Goal: Task Accomplishment & Management: Use online tool/utility

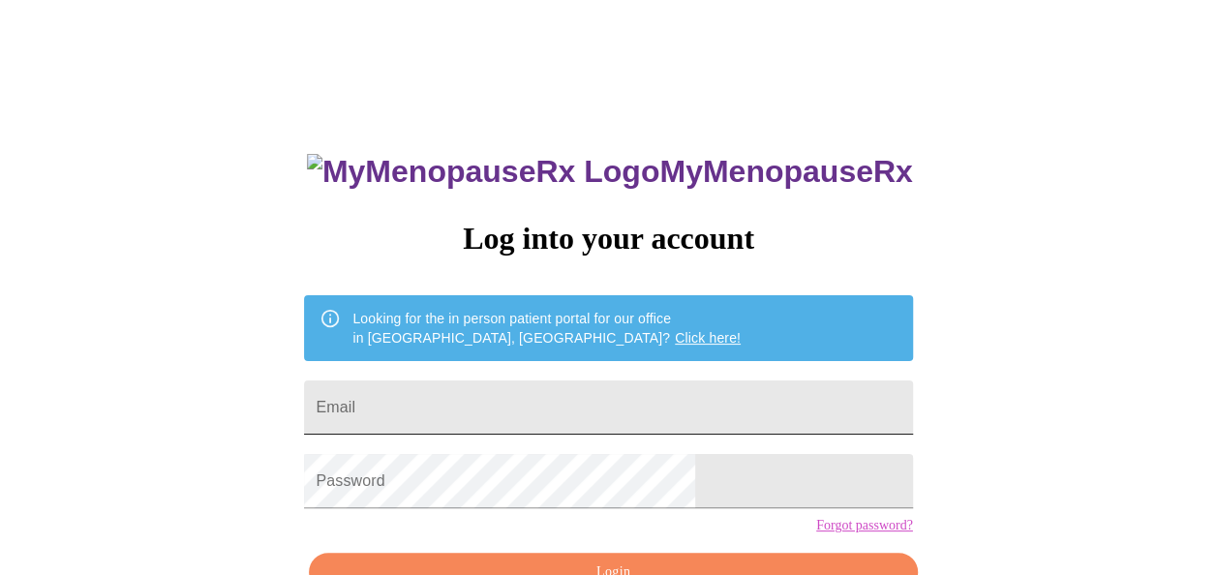
click at [549, 397] on input "Email" at bounding box center [608, 408] width 608 height 54
click at [551, 400] on input "Email" at bounding box center [608, 408] width 608 height 54
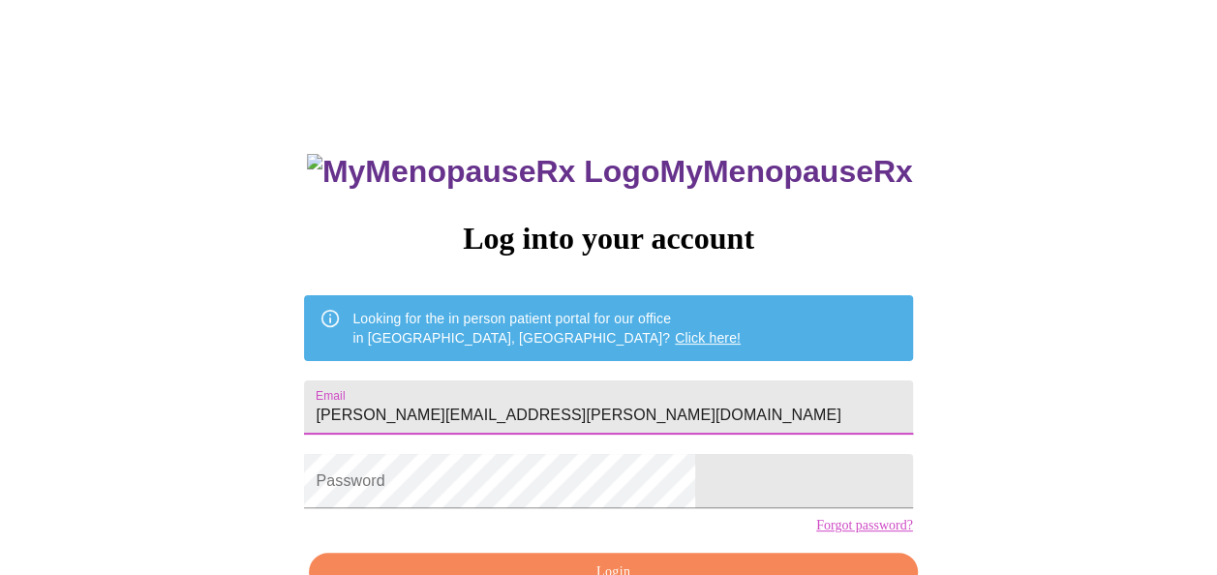
type input "[PERSON_NAME][EMAIL_ADDRESS][PERSON_NAME][DOMAIN_NAME]"
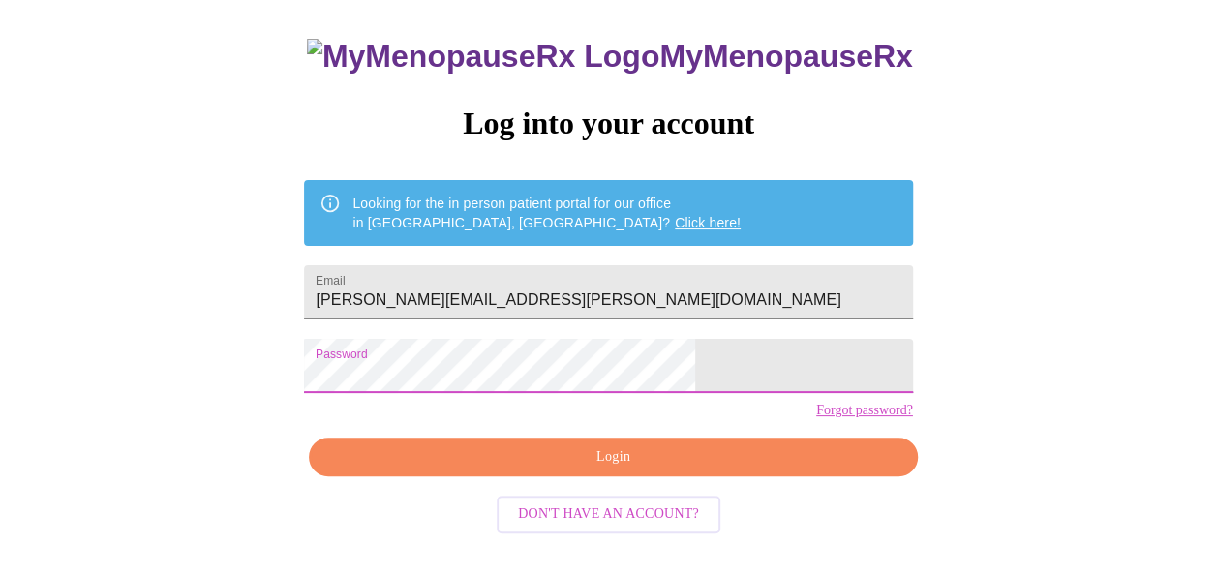
click at [655, 477] on button "Login" at bounding box center [613, 458] width 608 height 40
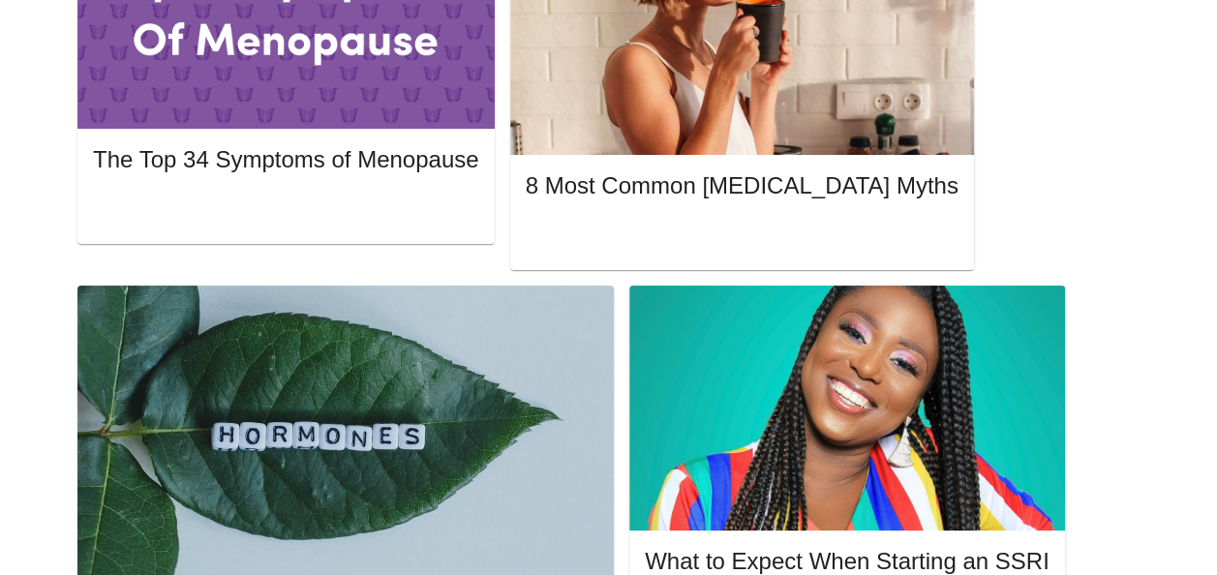
scroll to position [1083, 0]
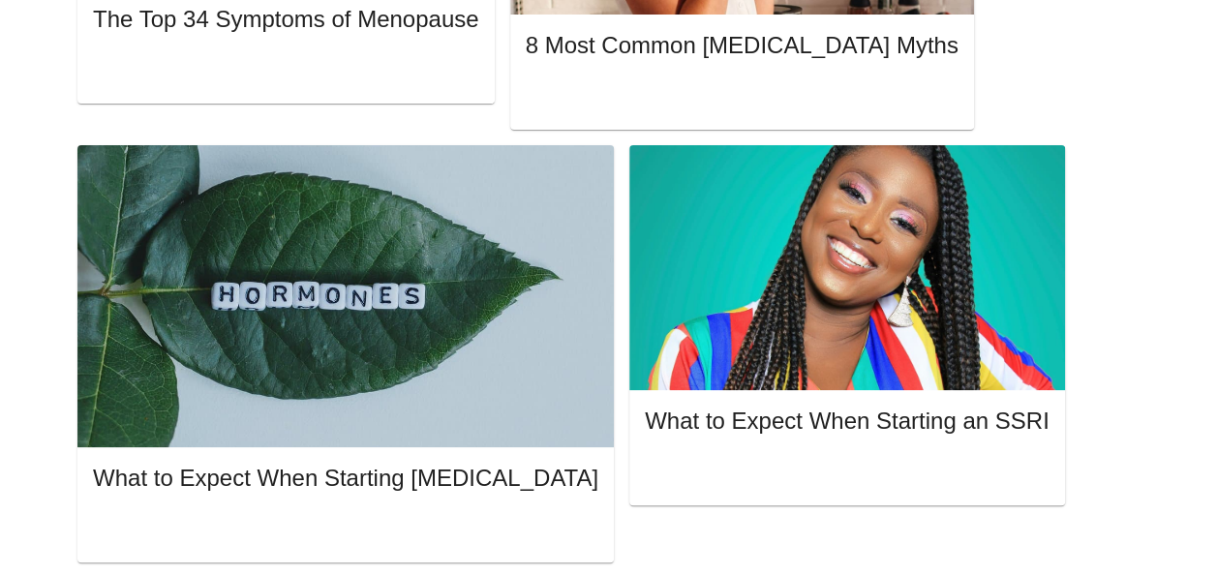
scroll to position [1276, 0]
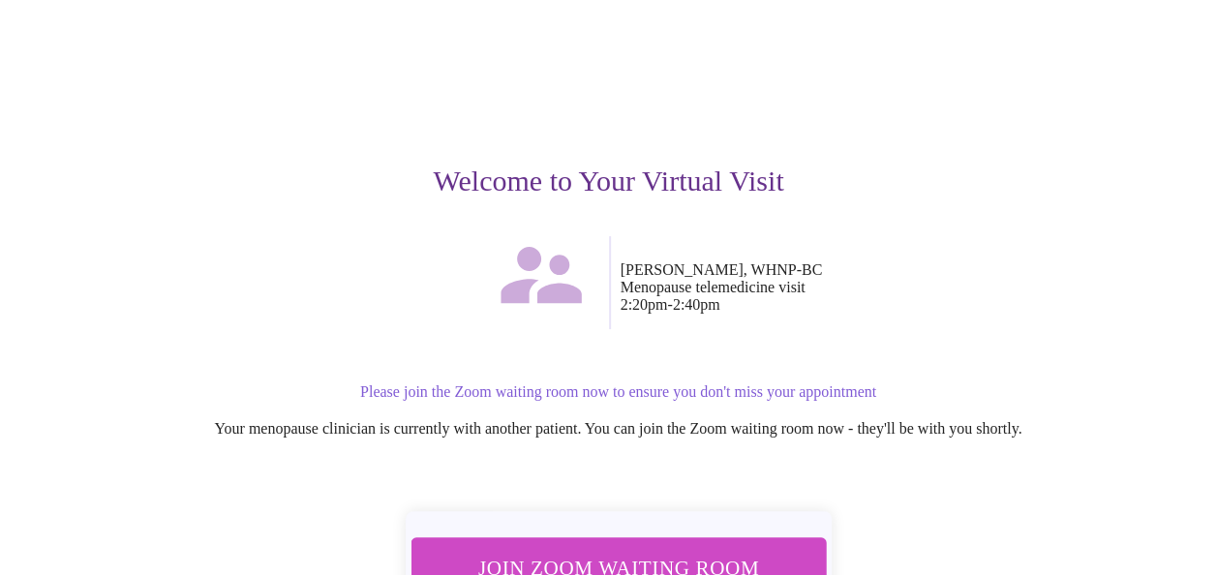
scroll to position [194, 0]
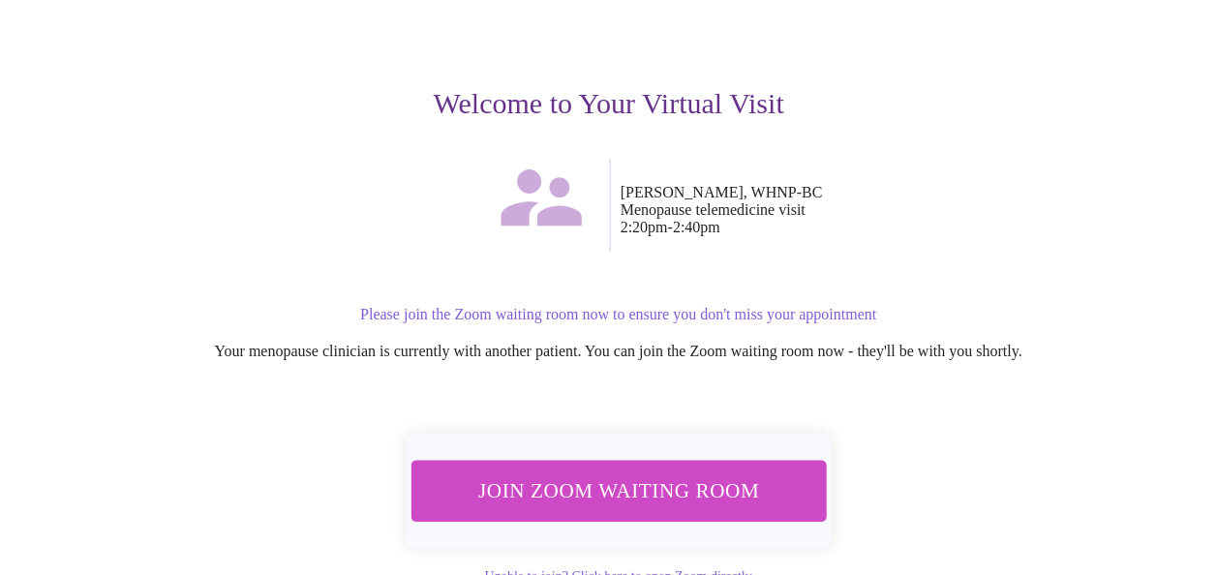
click at [630, 478] on span "Join Zoom Waiting Room" at bounding box center [618, 491] width 364 height 36
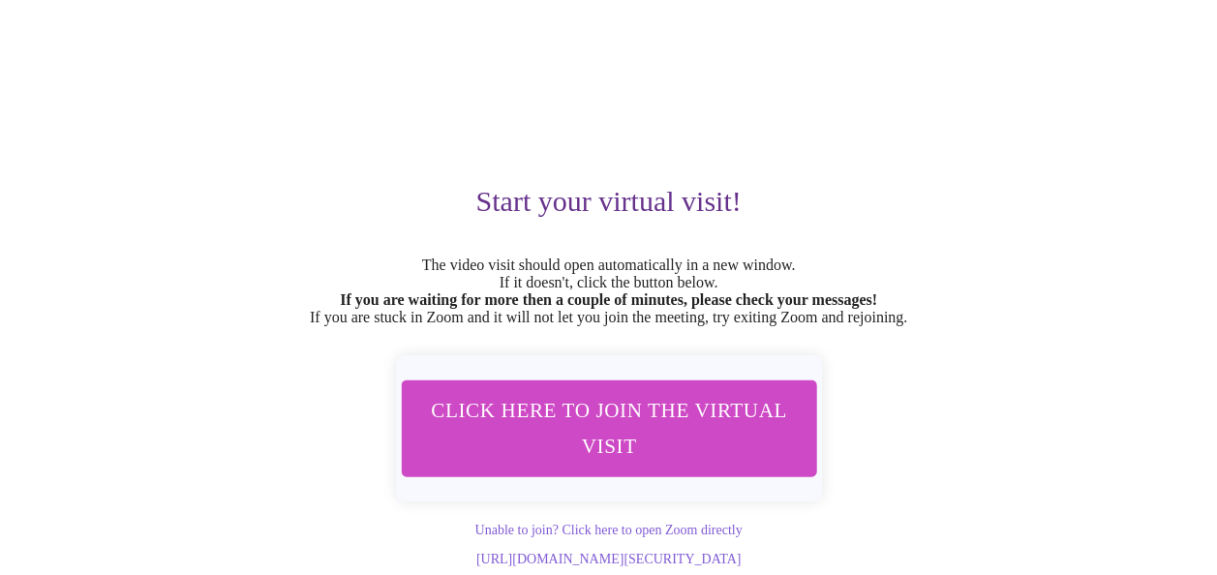
scroll to position [138, 0]
